Goal: Task Accomplishment & Management: Manage account settings

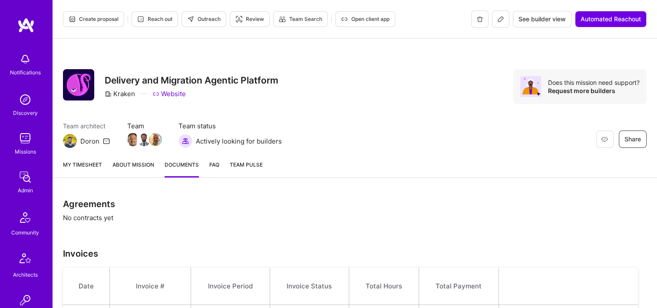
click at [99, 167] on link "My timesheet" at bounding box center [82, 168] width 39 height 17
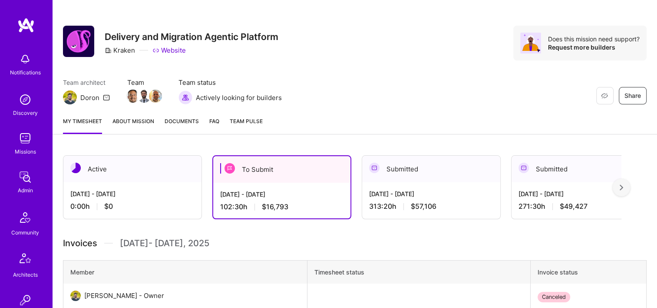
scroll to position [87, 0]
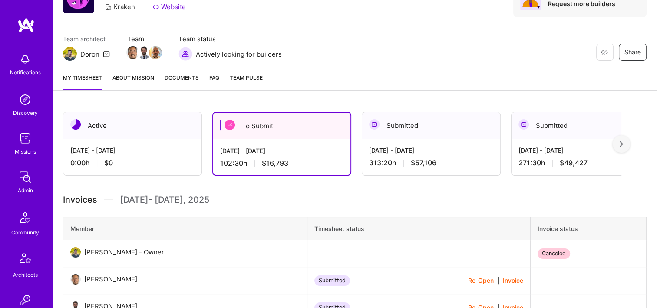
click at [309, 144] on div "Aug 16 - Aug 31, 2025 102:30 h $16,793" at bounding box center [281, 157] width 137 height 36
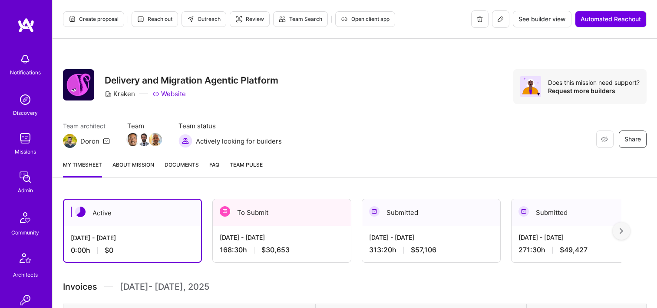
scroll to position [204, 0]
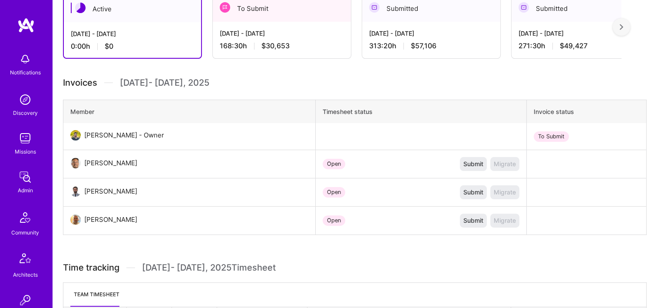
click at [238, 256] on div "Active Sep 1 - Sep 15, 2025 0:00 h $0 To Submit Aug 16 - Aug 31, 2025 168:30 h …" at bounding box center [355, 190] width 605 height 412
click at [290, 54] on div "Aug 16 - Aug 31, 2025 168:30 h $30,653" at bounding box center [282, 40] width 138 height 36
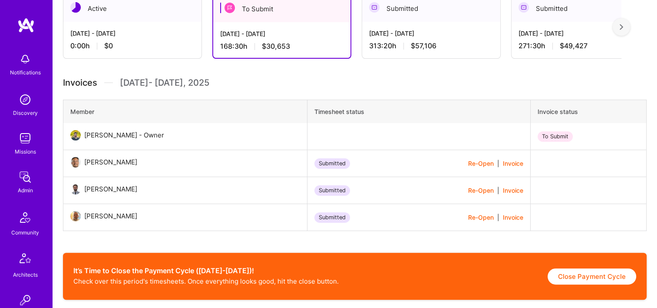
click at [593, 280] on button "Close Payment Cycle" at bounding box center [592, 276] width 89 height 16
select select "68a24803cb37bd368f0b0889"
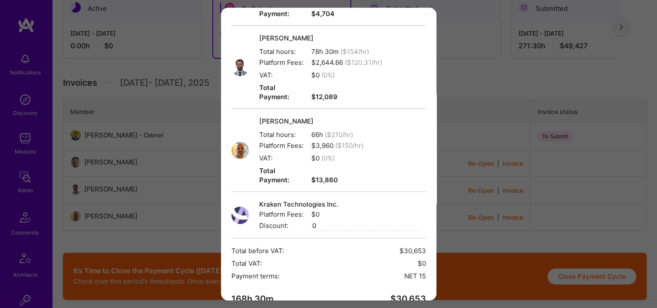
scroll to position [166, 0]
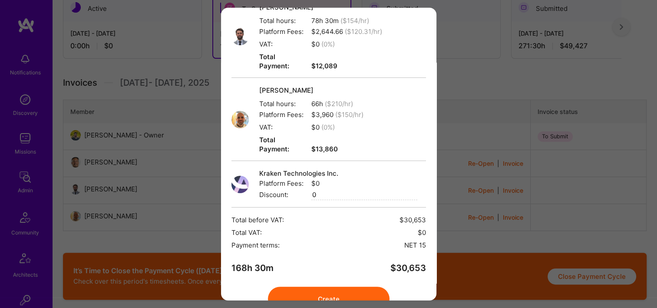
click at [354, 286] on button "Create" at bounding box center [329, 298] width 122 height 24
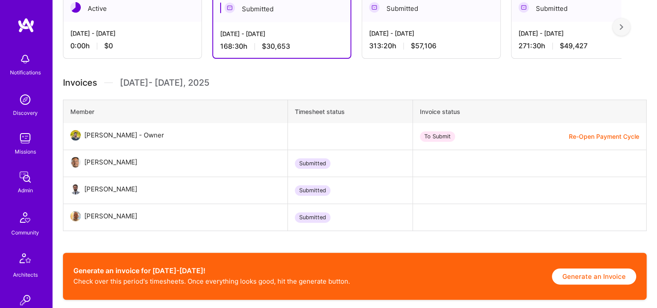
click at [579, 273] on button "Generate an Invoice" at bounding box center [594, 276] width 84 height 16
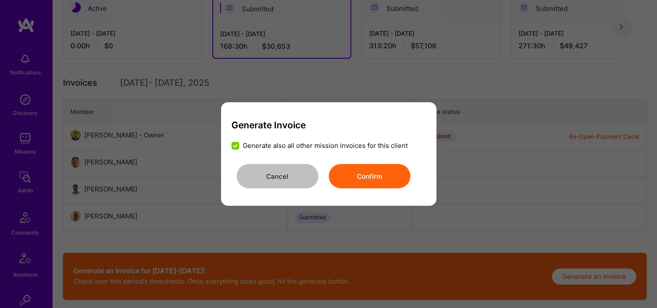
click at [381, 179] on button "Confirm" at bounding box center [370, 176] width 82 height 24
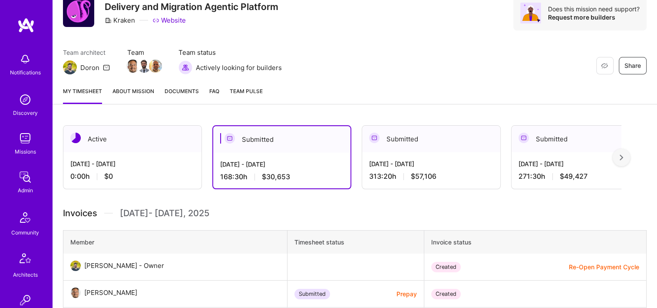
click at [317, 50] on div "Team architect Doron Team Team status Actively looking for builders Restore Not…" at bounding box center [355, 61] width 584 height 27
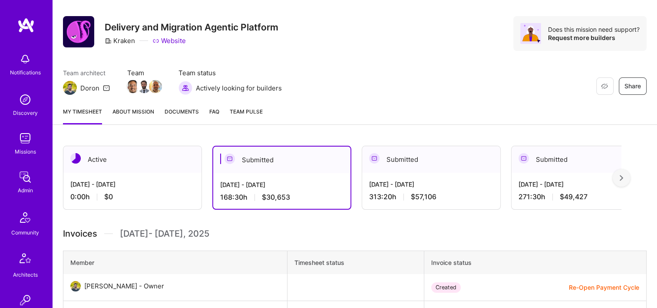
scroll to position [0, 0]
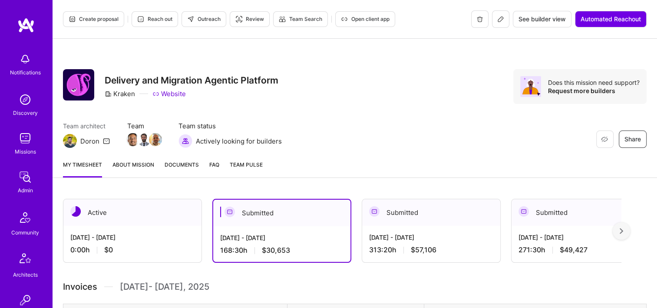
click at [429, 88] on div "Restore Not Interested Share Delivery and Migration Agentic Platform Kraken Web…" at bounding box center [355, 86] width 584 height 35
click at [189, 163] on span "Documents" at bounding box center [182, 164] width 34 height 9
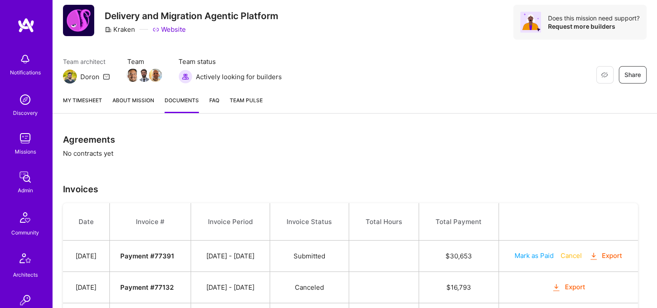
scroll to position [149, 0]
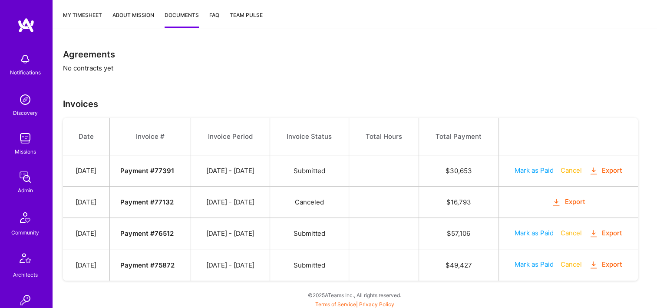
click at [607, 169] on button "Export" at bounding box center [606, 171] width 34 height 10
drag, startPoint x: 294, startPoint y: 68, endPoint x: 211, endPoint y: 0, distance: 107.1
click at [294, 68] on div "Agreements No contracts yet Invoices Date Invoice # Invoice Period Invoice Stat…" at bounding box center [355, 174] width 605 height 271
click at [606, 169] on button "Export" at bounding box center [606, 171] width 34 height 10
